Goal: Information Seeking & Learning: Learn about a topic

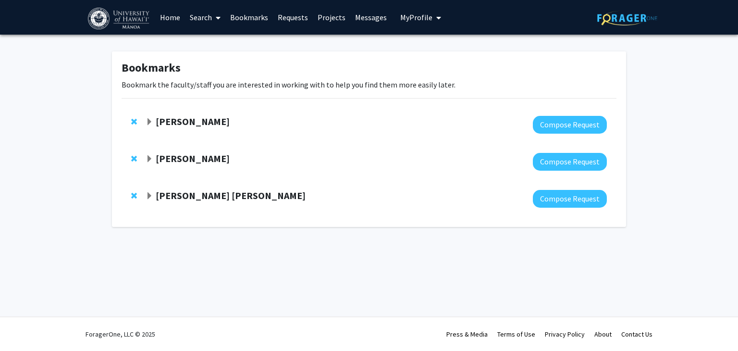
click at [189, 122] on strong "[PERSON_NAME]" at bounding box center [193, 121] width 74 height 12
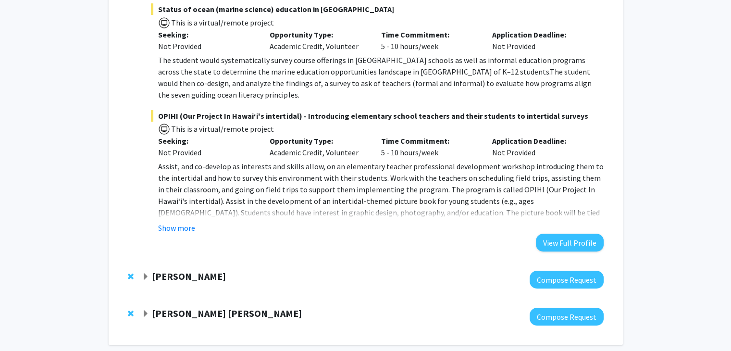
scroll to position [259, 0]
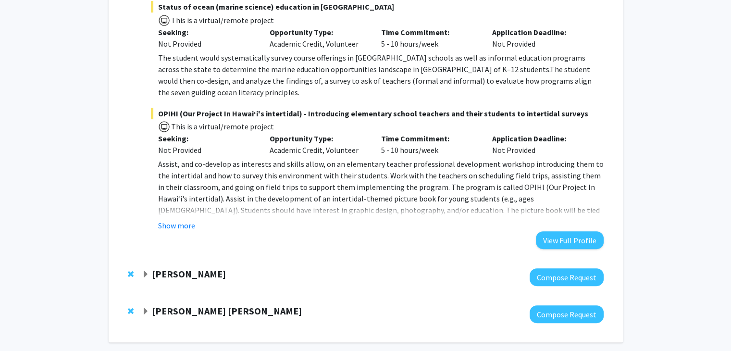
click at [208, 268] on strong "[PERSON_NAME]" at bounding box center [189, 274] width 74 height 12
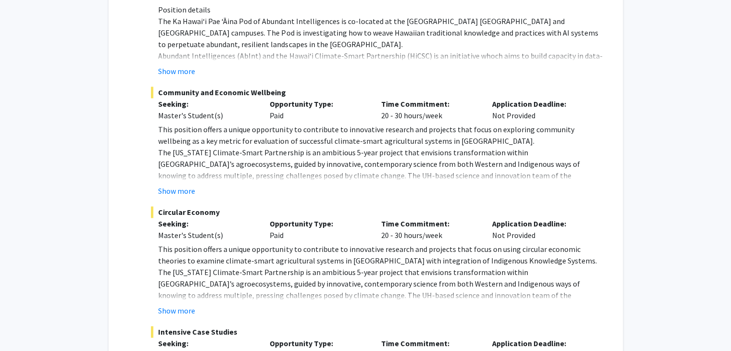
scroll to position [1734, 0]
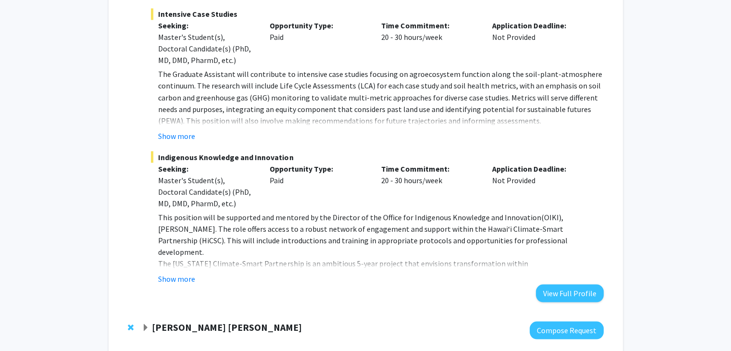
click at [201, 320] on strong "[PERSON_NAME] [PERSON_NAME]" at bounding box center [227, 326] width 150 height 12
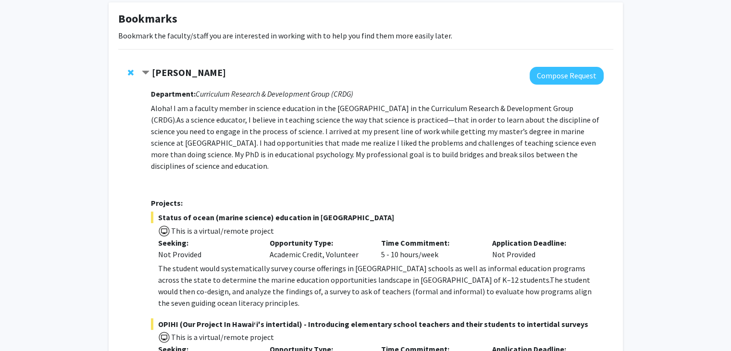
scroll to position [0, 0]
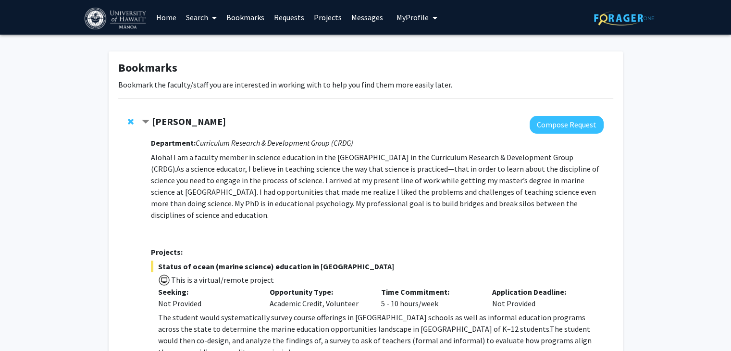
click at [201, 15] on link "Search" at bounding box center [201, 17] width 40 height 34
click at [214, 44] on span "Faculty/Staff" at bounding box center [216, 44] width 71 height 19
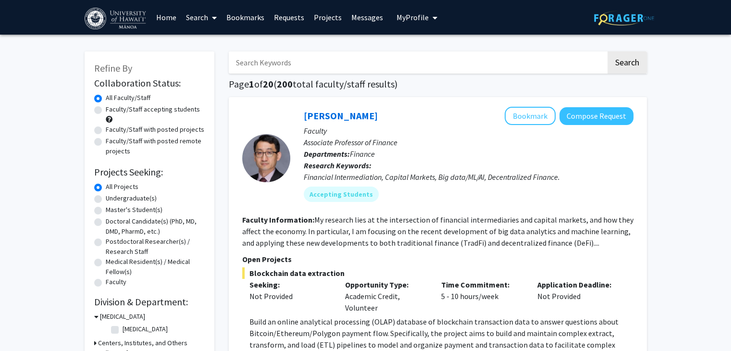
click at [131, 110] on label "Faculty/Staff accepting students" at bounding box center [153, 109] width 94 height 10
click at [112, 110] on input "Faculty/Staff accepting students" at bounding box center [109, 107] width 6 height 6
radio input "true"
click at [127, 131] on label "Faculty/Staff with posted projects" at bounding box center [155, 129] width 98 height 10
click at [112, 131] on input "Faculty/Staff with posted projects" at bounding box center [109, 127] width 6 height 6
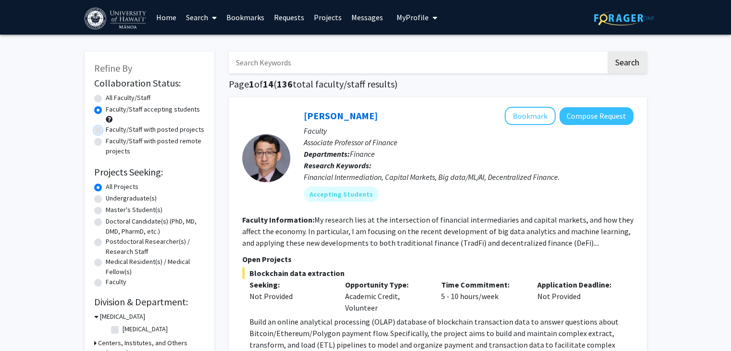
radio input "true"
click at [124, 109] on label "Faculty/Staff accepting students" at bounding box center [153, 109] width 94 height 10
click at [112, 109] on input "Faculty/Staff accepting students" at bounding box center [109, 107] width 6 height 6
radio input "true"
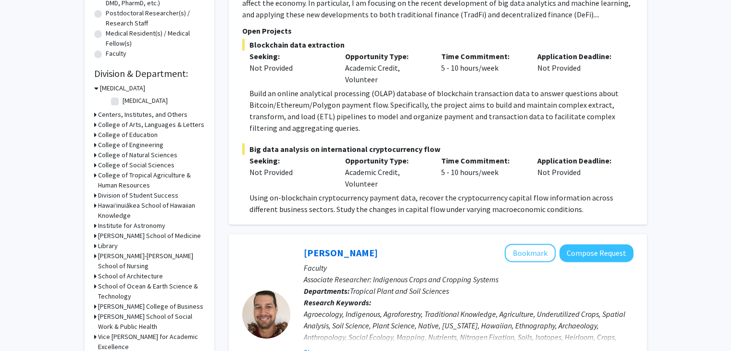
scroll to position [229, 0]
click at [98, 85] on div "[MEDICAL_DATA]" at bounding box center [149, 88] width 110 height 10
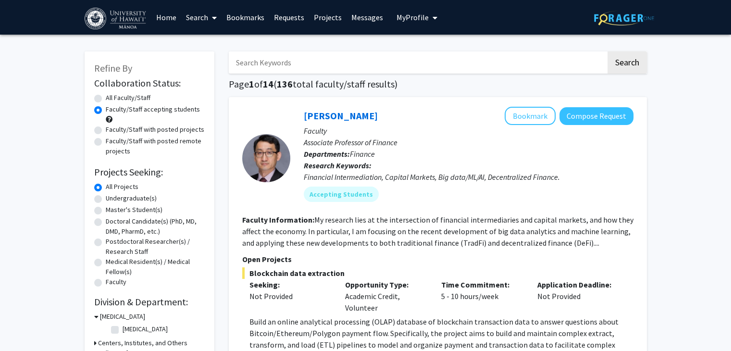
click at [309, 61] on input "Search Keywords" at bounding box center [417, 62] width 377 height 22
type input "incarceration"
click at [628, 64] on button "Search" at bounding box center [626, 62] width 39 height 22
radio input "true"
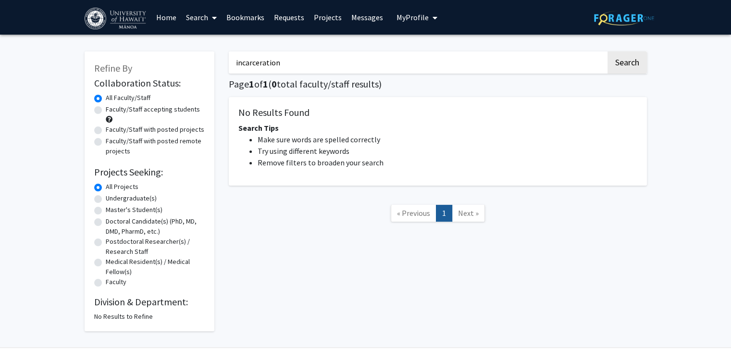
drag, startPoint x: 288, startPoint y: 61, endPoint x: 225, endPoint y: 60, distance: 63.4
click at [225, 60] on div "incarceration Search Page 1 of 1 ( 0 total faculty/staff results) No Results Fo…" at bounding box center [437, 186] width 432 height 289
click at [631, 68] on button "Search" at bounding box center [626, 62] width 39 height 22
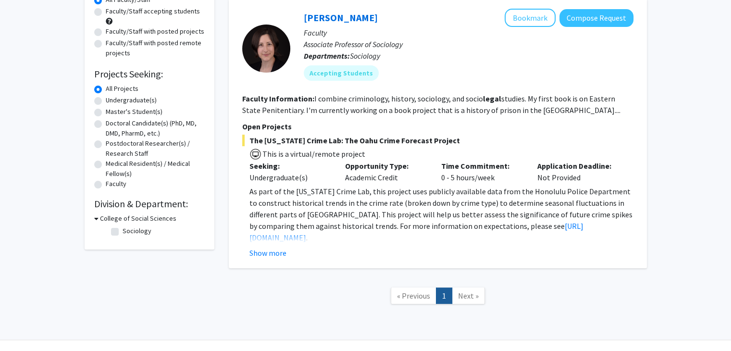
scroll to position [99, 0]
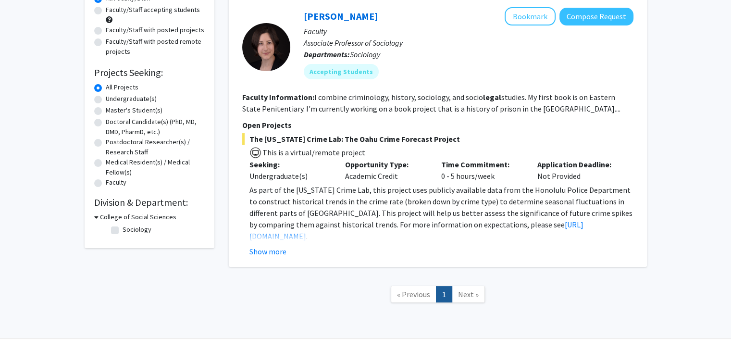
click at [527, 108] on fg-read-more "I combine criminology, history, sociology, and socio legal studies. My first bo…" at bounding box center [431, 102] width 378 height 21
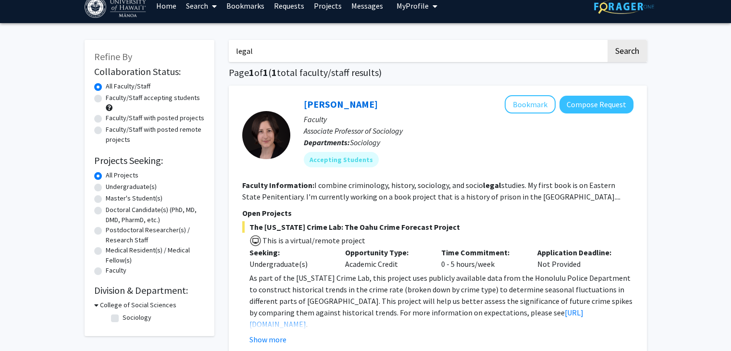
scroll to position [0, 0]
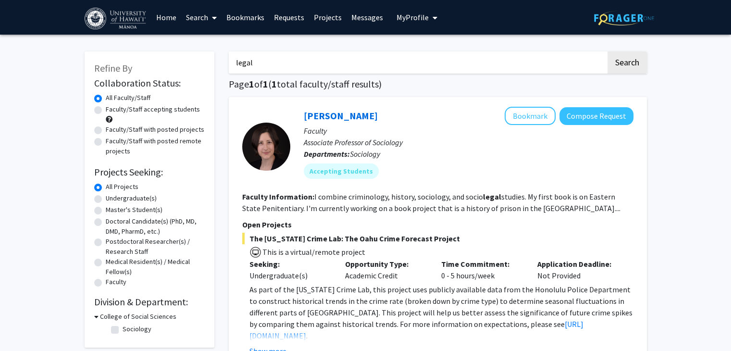
drag, startPoint x: 309, startPoint y: 66, endPoint x: 225, endPoint y: 67, distance: 84.1
click at [225, 67] on div "legal Search Page 1 of 1 ( 1 total faculty/staff results) [PERSON_NAME] Bookmar…" at bounding box center [437, 232] width 432 height 380
click at [620, 68] on button "Search" at bounding box center [626, 62] width 39 height 22
drag, startPoint x: 265, startPoint y: 57, endPoint x: 206, endPoint y: 58, distance: 59.1
click at [206, 58] on div "Refine By Collaboration Status: Collaboration Status All Faculty/Staff Collabor…" at bounding box center [365, 232] width 576 height 380
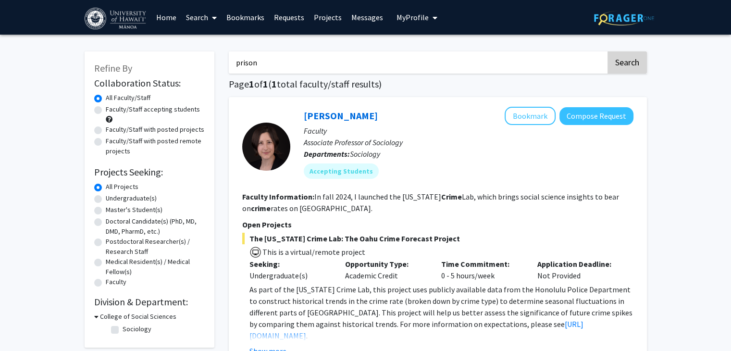
type input "prison"
click at [625, 66] on button "Search" at bounding box center [626, 62] width 39 height 22
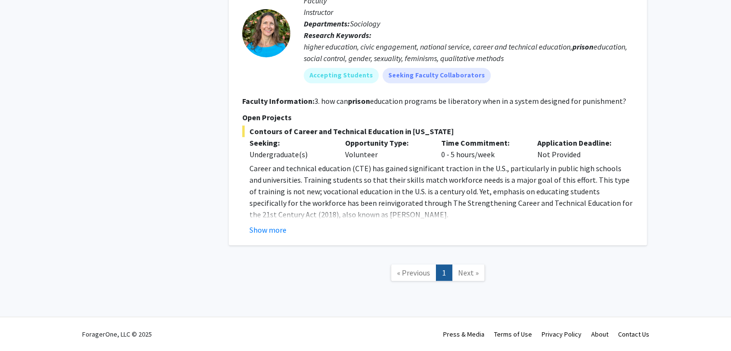
scroll to position [431, 0]
click at [260, 231] on button "Show more" at bounding box center [267, 231] width 37 height 12
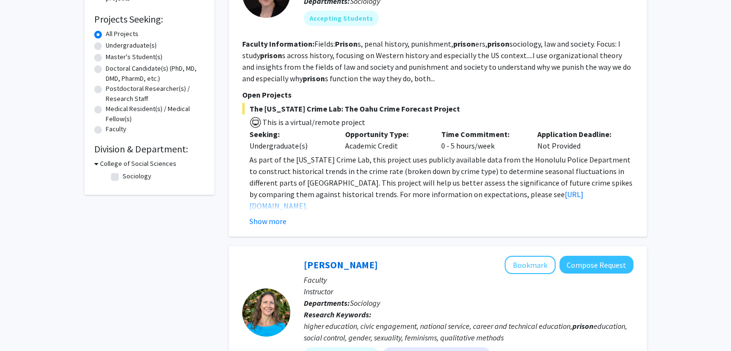
scroll to position [154, 0]
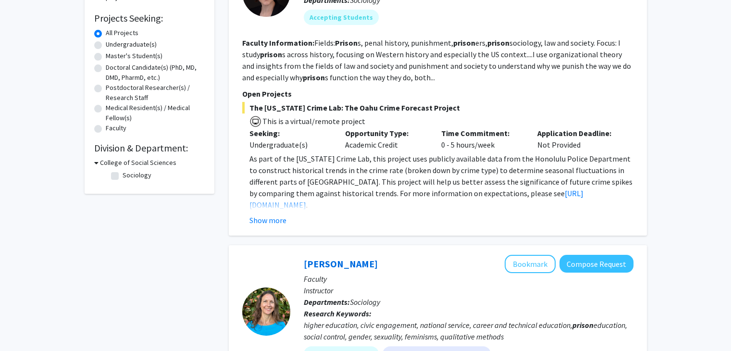
click at [122, 175] on label "Sociology" at bounding box center [136, 175] width 29 height 10
click at [122, 175] on input "Sociology" at bounding box center [125, 173] width 6 height 6
checkbox input "true"
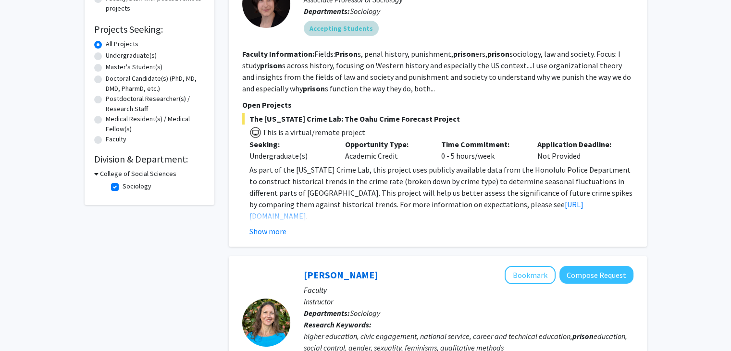
scroll to position [46, 0]
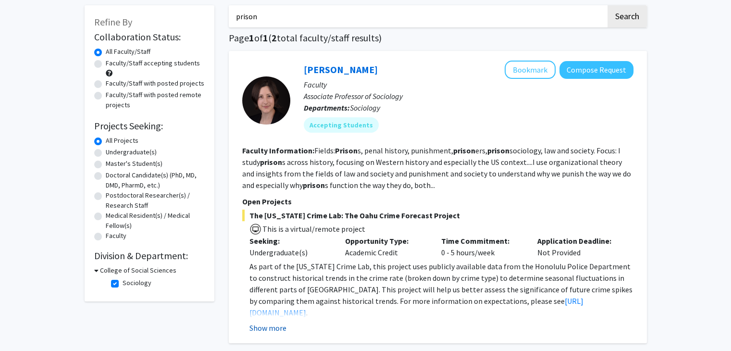
click at [272, 326] on button "Show more" at bounding box center [267, 328] width 37 height 12
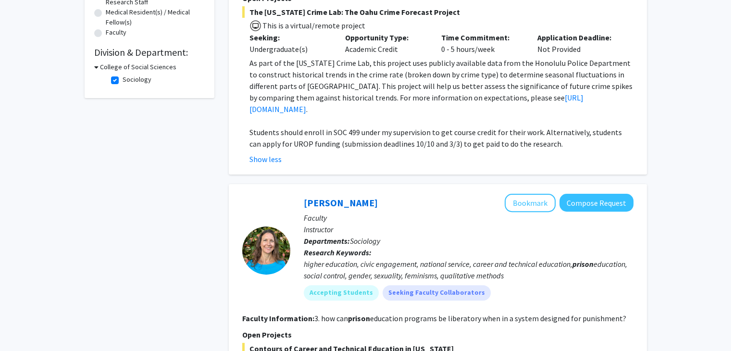
scroll to position [455, 0]
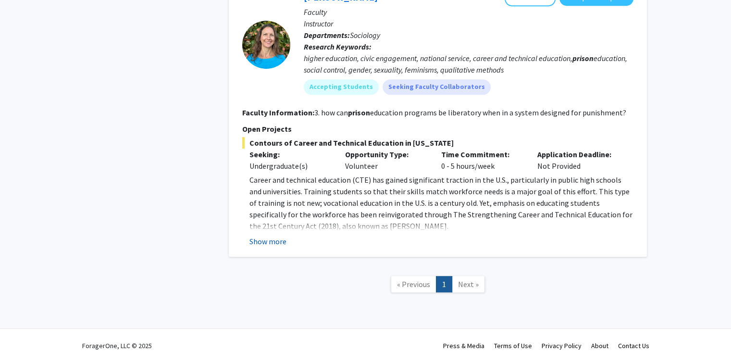
click at [256, 235] on button "Show more" at bounding box center [267, 241] width 37 height 12
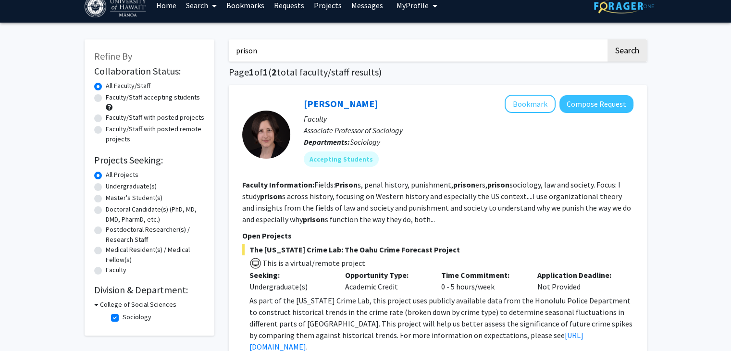
scroll to position [0, 0]
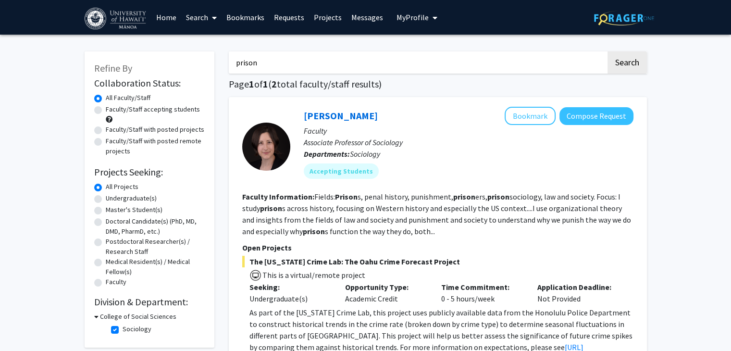
drag, startPoint x: 273, startPoint y: 64, endPoint x: 217, endPoint y: 59, distance: 56.9
type input "education"
click at [607, 51] on button "Search" at bounding box center [626, 62] width 39 height 22
checkbox input "false"
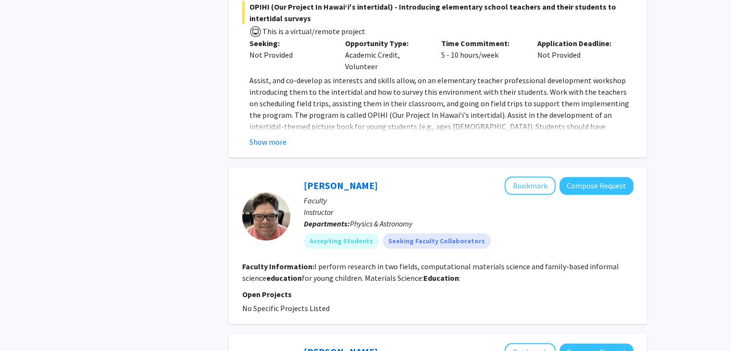
scroll to position [1099, 0]
click at [262, 135] on button "Show more" at bounding box center [267, 141] width 37 height 12
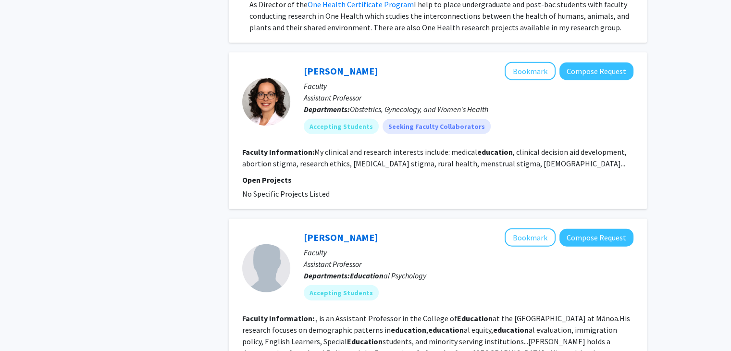
scroll to position [2479, 0]
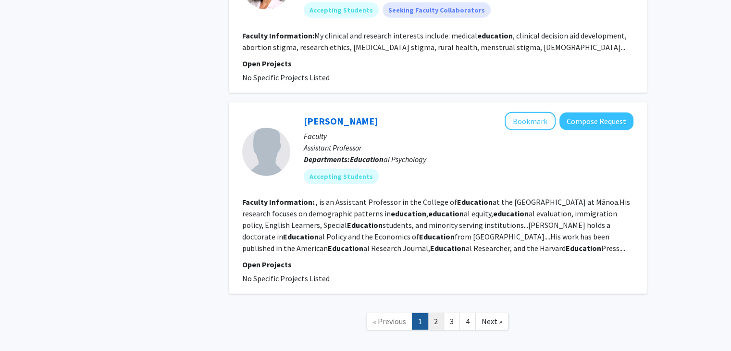
click at [438, 313] on link "2" at bounding box center [436, 321] width 16 height 17
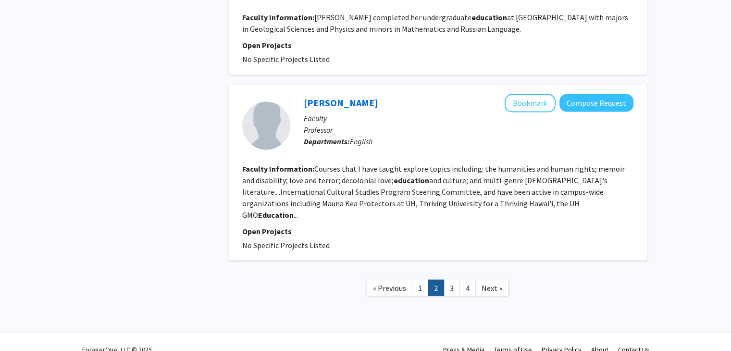
scroll to position [1716, 0]
click at [454, 279] on link "3" at bounding box center [451, 287] width 16 height 17
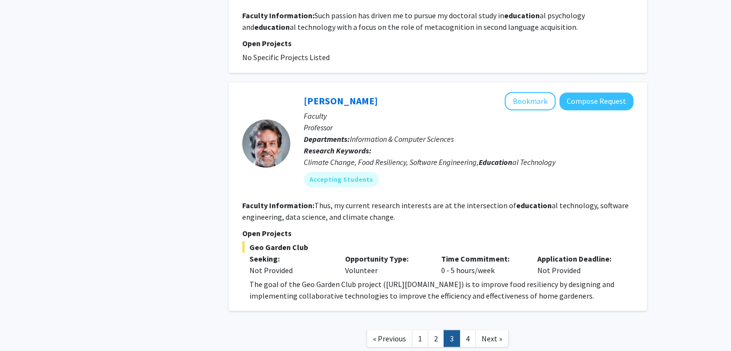
scroll to position [1681, 0]
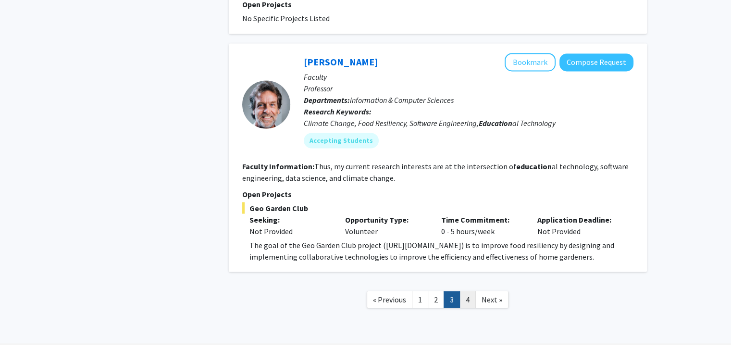
click at [470, 291] on link "4" at bounding box center [467, 299] width 16 height 17
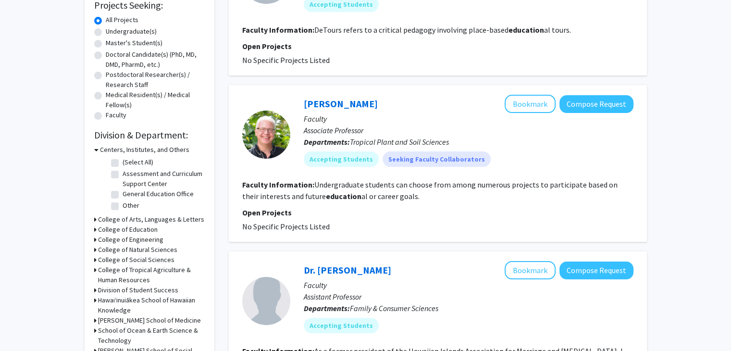
scroll to position [203, 0]
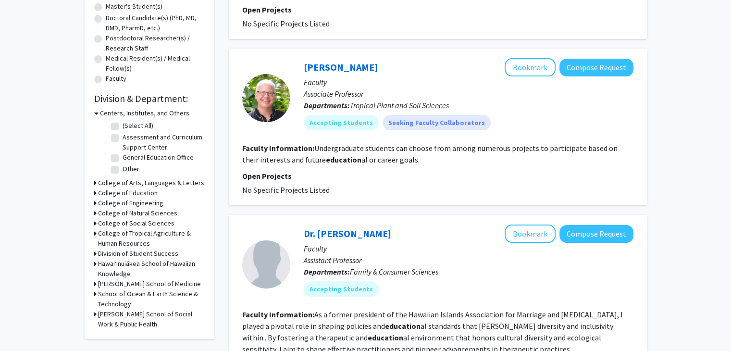
drag, startPoint x: 417, startPoint y: 189, endPoint x: 474, endPoint y: 101, distance: 104.6
click at [474, 101] on fg-search-faculty "[PERSON_NAME] Bookmark Compose Request Faculty Associate Professor Departments:…" at bounding box center [437, 126] width 391 height 137
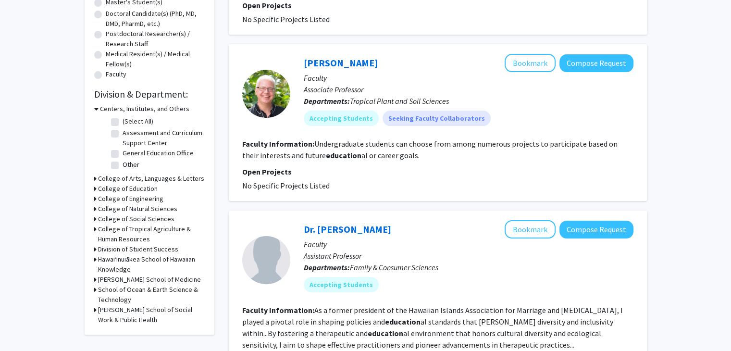
scroll to position [309, 0]
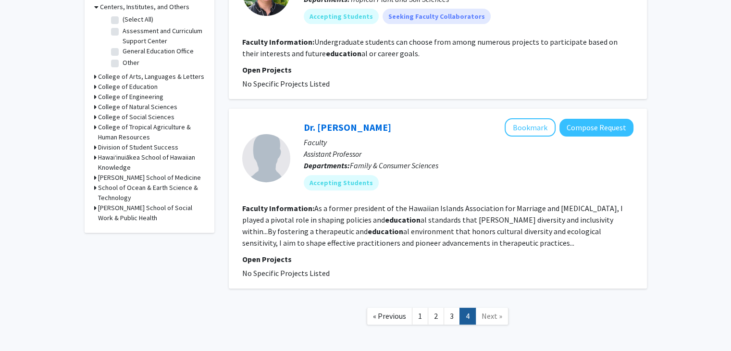
click at [379, 223] on section "Faculty Information: As a former president of the Hawaiian Islands Association …" at bounding box center [437, 225] width 391 height 46
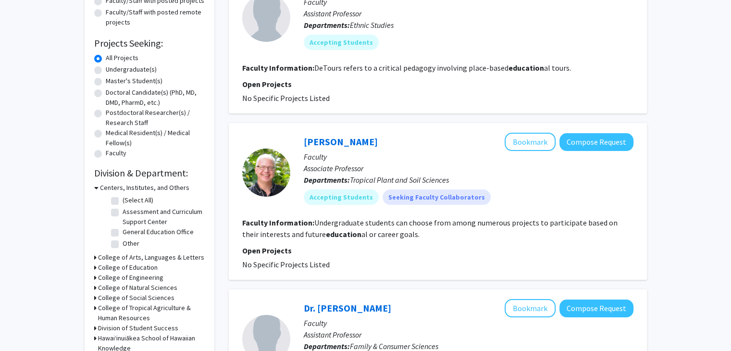
scroll to position [0, 0]
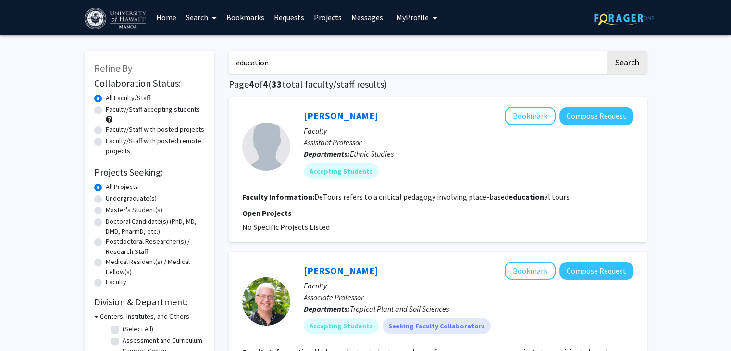
click at [243, 18] on link "Bookmarks" at bounding box center [245, 17] width 48 height 34
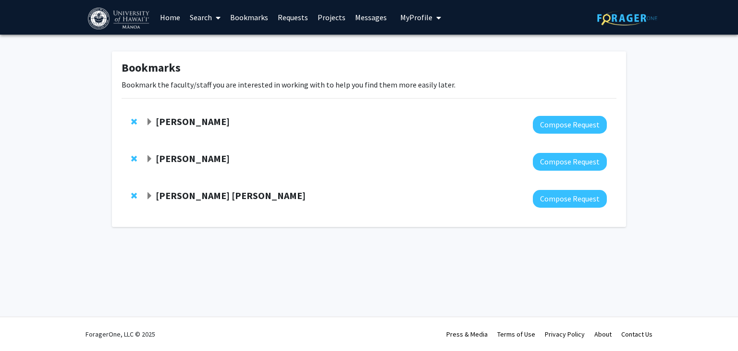
click at [178, 125] on strong "[PERSON_NAME]" at bounding box center [193, 121] width 74 height 12
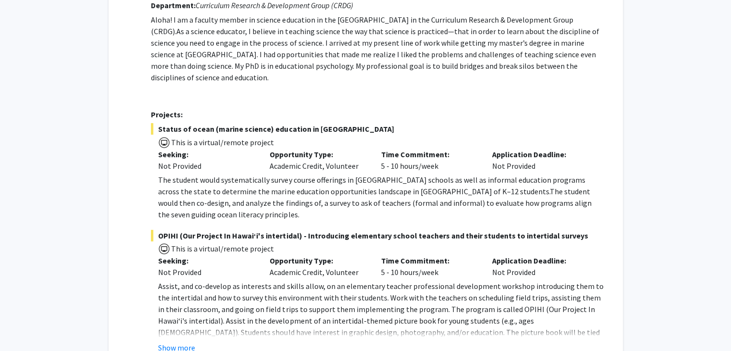
scroll to position [183, 0]
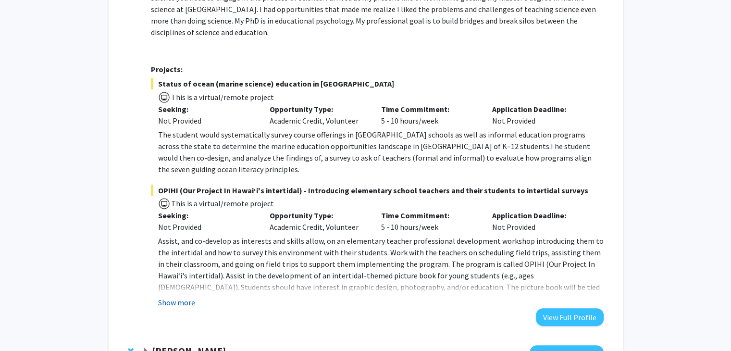
click at [178, 296] on button "Show more" at bounding box center [176, 302] width 37 height 12
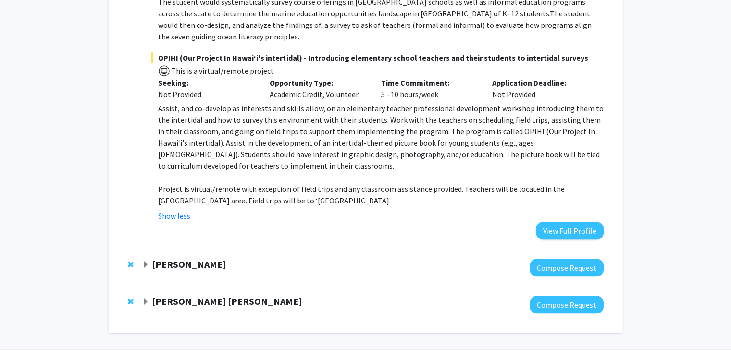
scroll to position [325, 0]
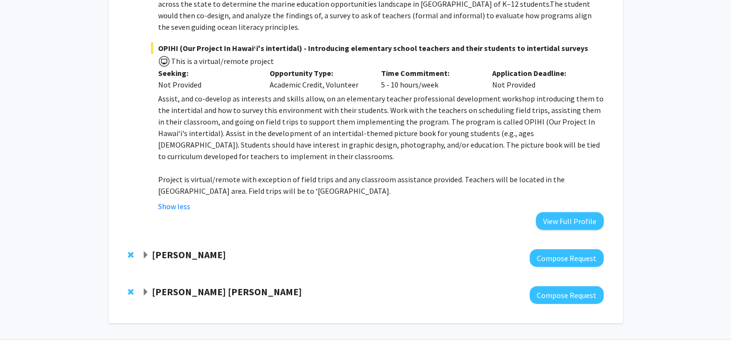
click at [211, 248] on strong "[PERSON_NAME]" at bounding box center [189, 254] width 74 height 12
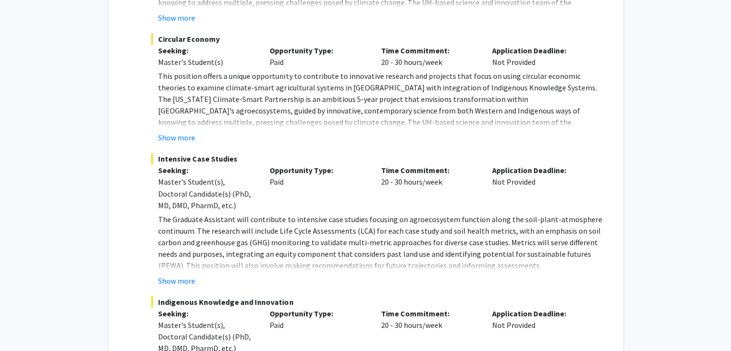
scroll to position [1780, 0]
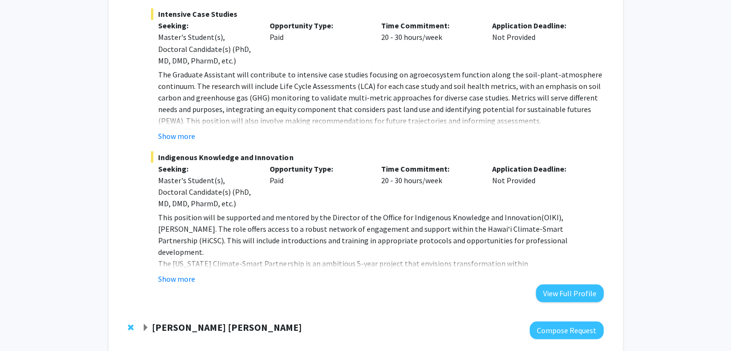
click at [173, 321] on div at bounding box center [372, 330] width 461 height 18
click at [199, 320] on strong "[PERSON_NAME] [PERSON_NAME]" at bounding box center [227, 326] width 150 height 12
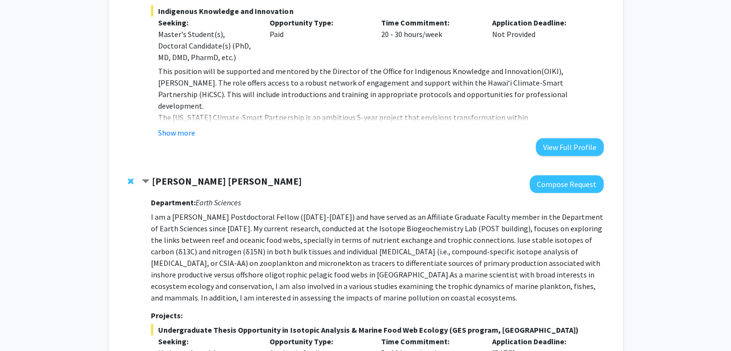
scroll to position [2039, 0]
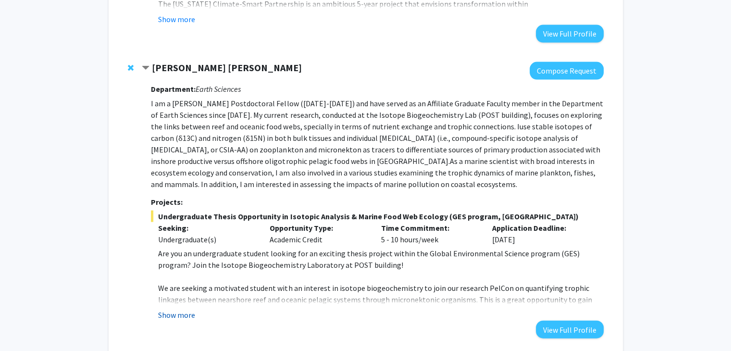
click at [177, 309] on button "Show more" at bounding box center [176, 315] width 37 height 12
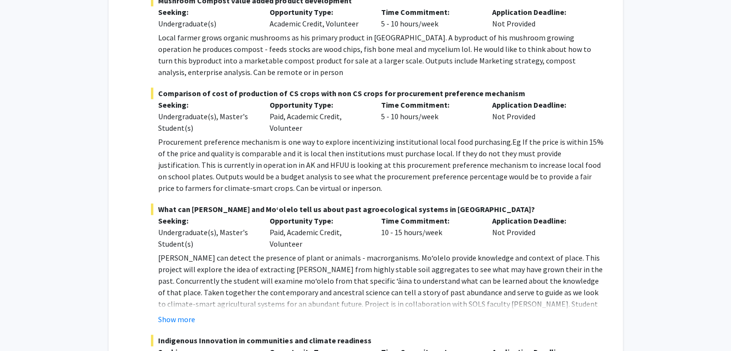
scroll to position [961, 0]
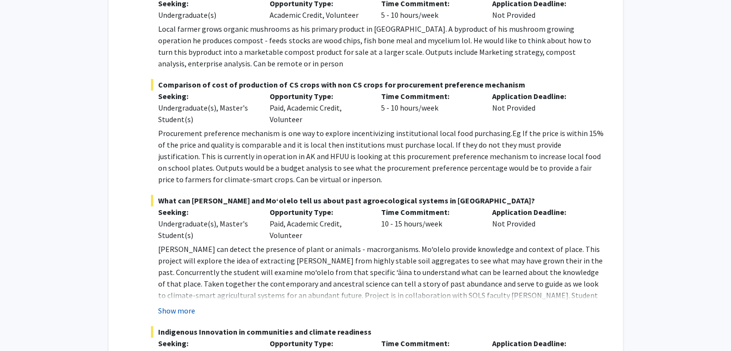
click at [175, 305] on button "Show more" at bounding box center [176, 311] width 37 height 12
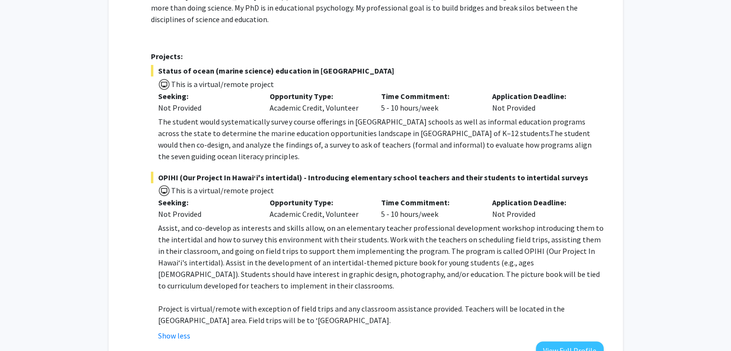
scroll to position [0, 0]
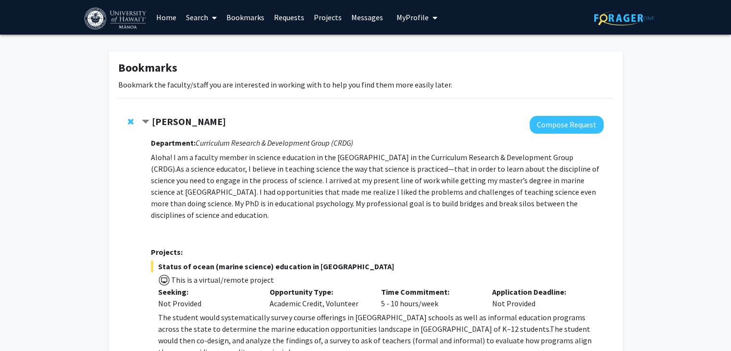
click at [163, 19] on link "Home" at bounding box center [166, 17] width 30 height 34
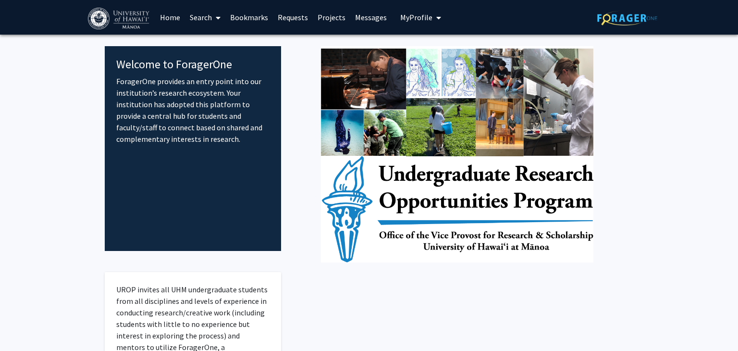
click at [188, 16] on link "Search" at bounding box center [205, 17] width 40 height 34
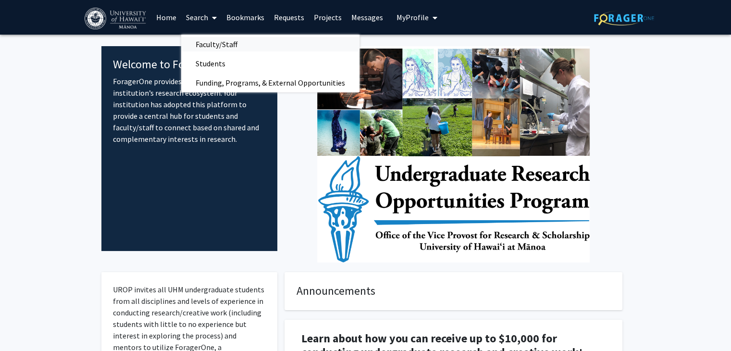
click at [223, 42] on span "Faculty/Staff" at bounding box center [216, 44] width 71 height 19
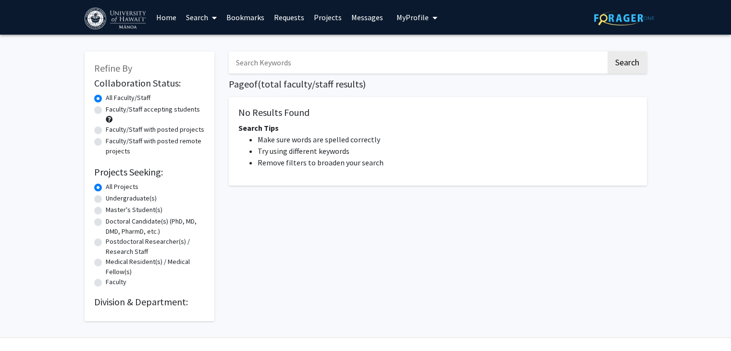
click at [197, 18] on link "Search" at bounding box center [201, 17] width 40 height 34
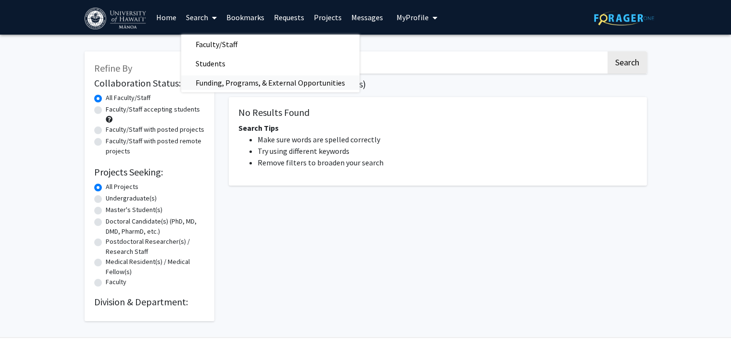
click at [219, 81] on span "Funding, Programs, & External Opportunities" at bounding box center [270, 82] width 178 height 19
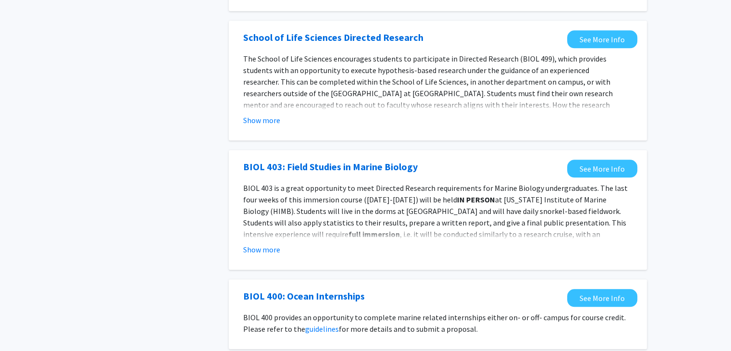
scroll to position [963, 0]
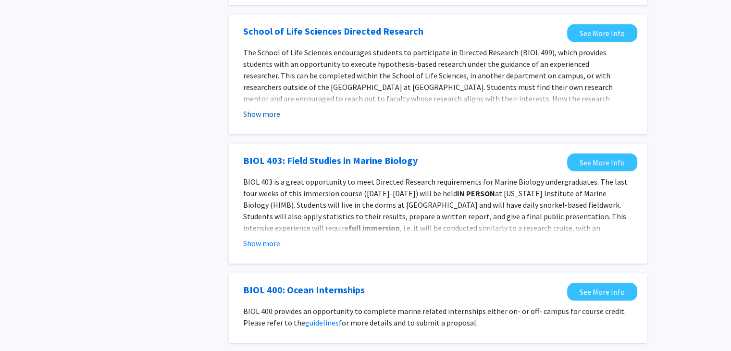
click at [274, 108] on button "Show more" at bounding box center [261, 114] width 37 height 12
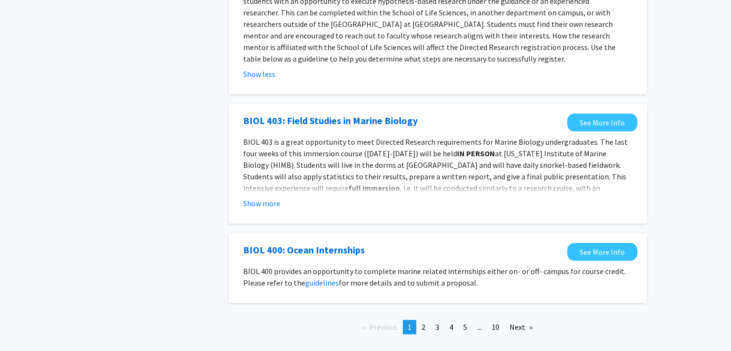
scroll to position [1045, 0]
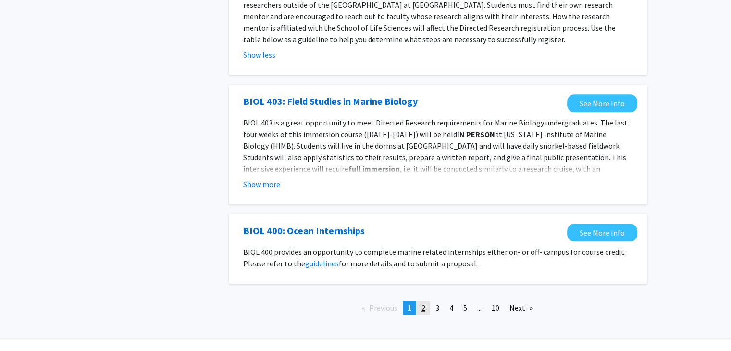
click at [425, 300] on link "page 2" at bounding box center [422, 307] width 13 height 14
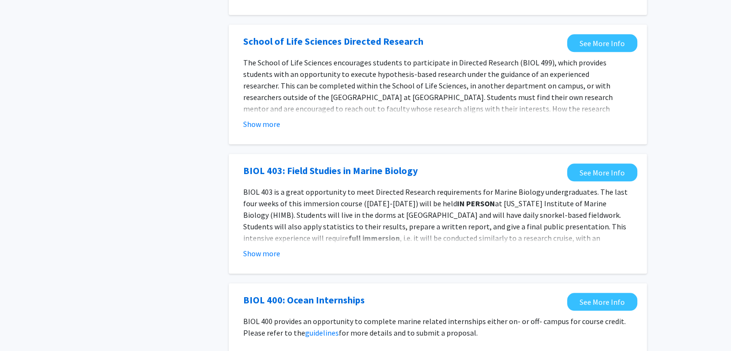
scroll to position [1022, 0]
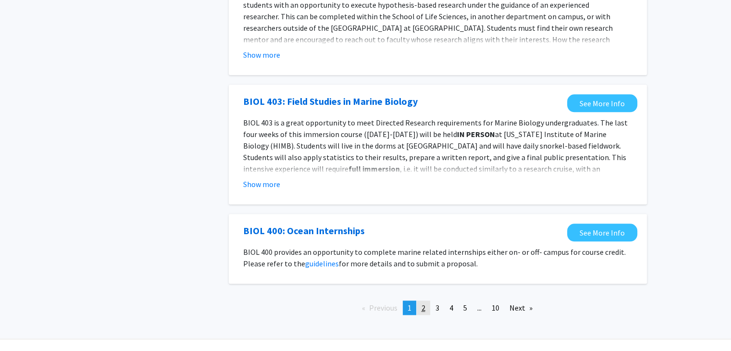
click at [425, 300] on link "page 2" at bounding box center [422, 307] width 13 height 14
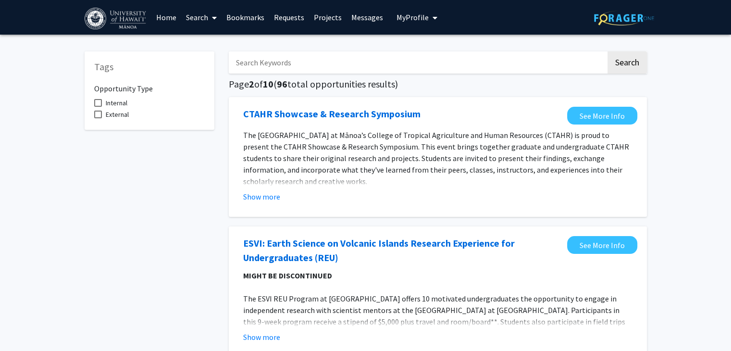
click at [199, 14] on link "Search" at bounding box center [201, 17] width 40 height 34
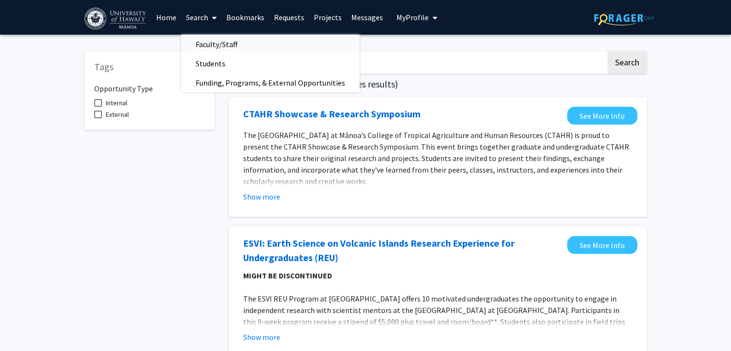
click at [217, 43] on span "Faculty/Staff" at bounding box center [216, 44] width 71 height 19
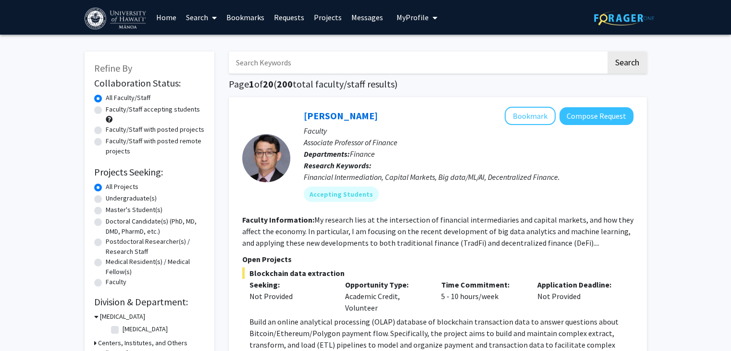
click at [182, 131] on label "Faculty/Staff with posted projects" at bounding box center [155, 129] width 98 height 10
click at [112, 131] on input "Faculty/Staff with posted projects" at bounding box center [109, 127] width 6 height 6
radio input "true"
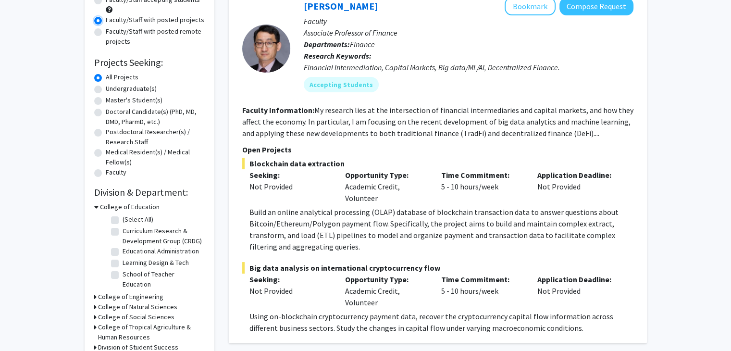
scroll to position [123, 0]
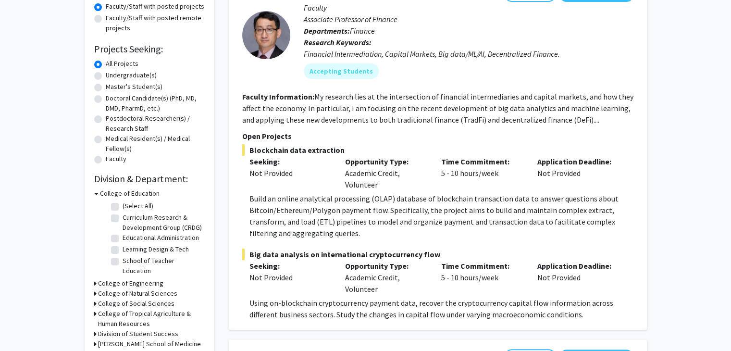
click at [135, 77] on label "Undergraduate(s)" at bounding box center [131, 75] width 51 height 10
click at [112, 76] on input "Undergraduate(s)" at bounding box center [109, 73] width 6 height 6
radio input "true"
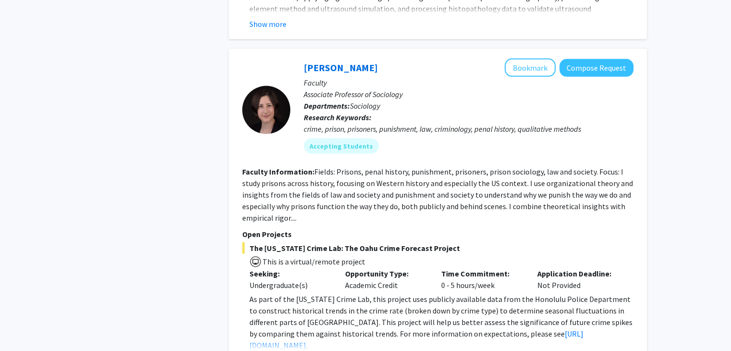
scroll to position [2152, 0]
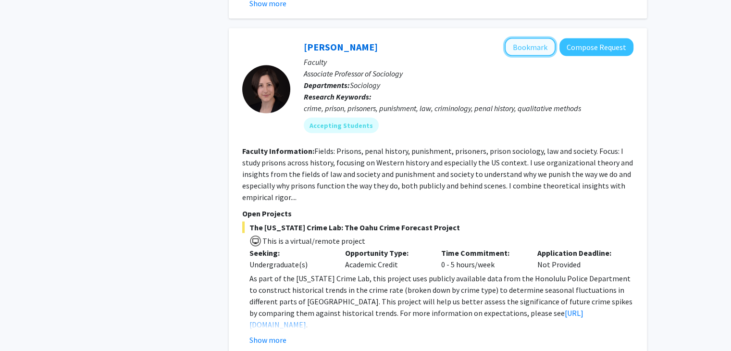
click at [521, 38] on button "Bookmark" at bounding box center [529, 47] width 51 height 18
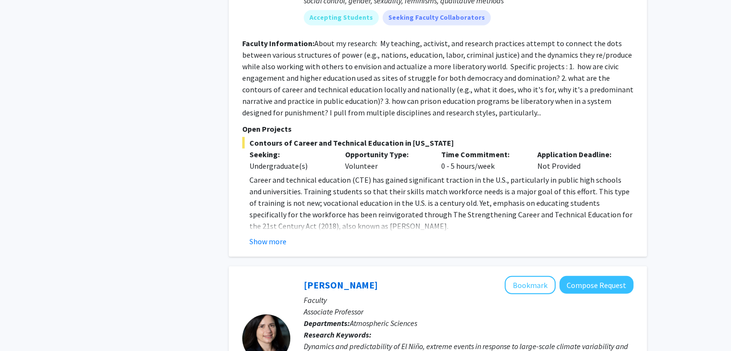
scroll to position [2612, 0]
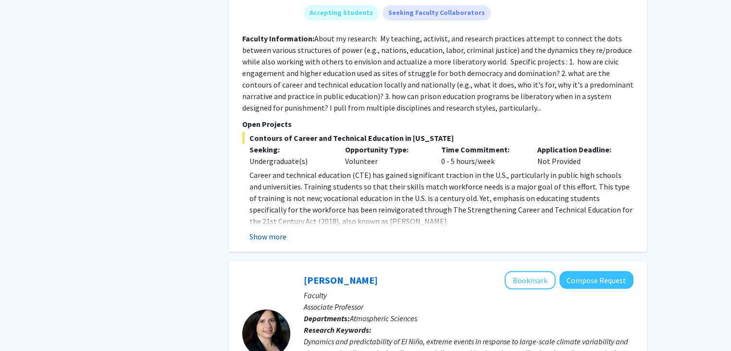
click at [251, 231] on button "Show more" at bounding box center [267, 237] width 37 height 12
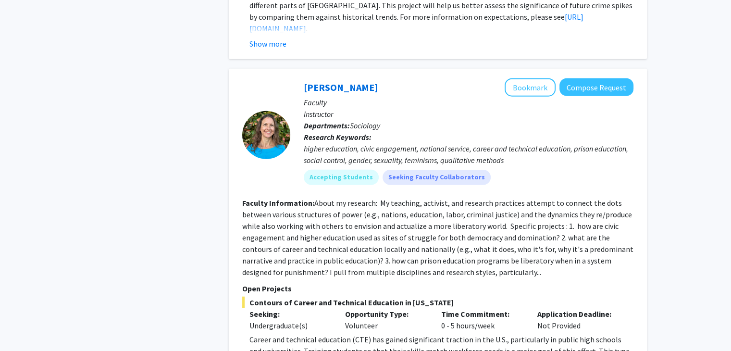
scroll to position [2446, 0]
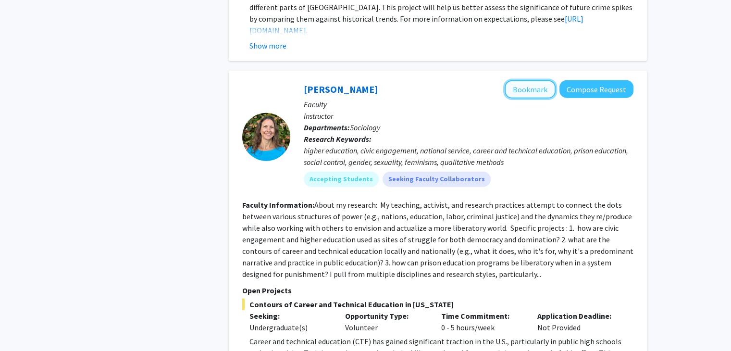
click at [527, 80] on button "Bookmark" at bounding box center [529, 89] width 51 height 18
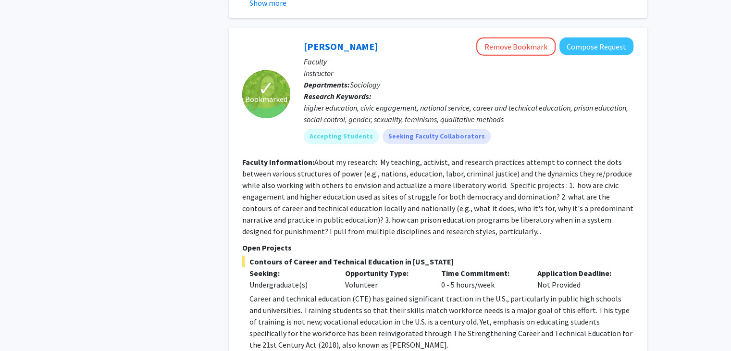
scroll to position [2489, 0]
